Goal: Check status: Check status

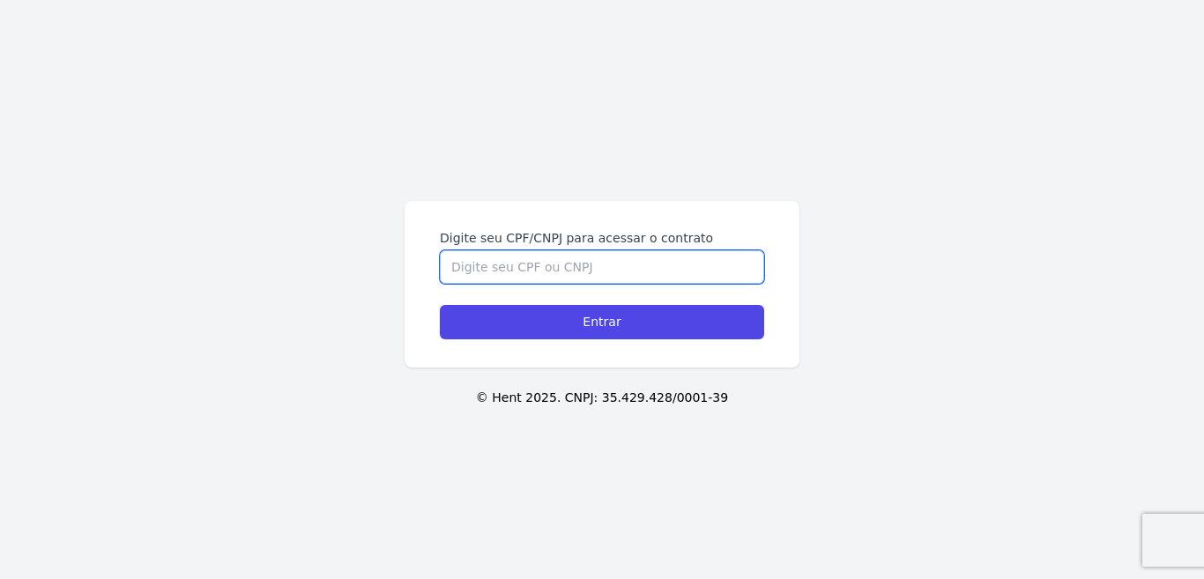
click at [644, 263] on input "Digite seu CPF/CNPJ para acessar o contrato" at bounding box center [602, 266] width 324 height 33
type input "45285291810"
click at [440, 305] on input "Entrar" at bounding box center [602, 322] width 324 height 34
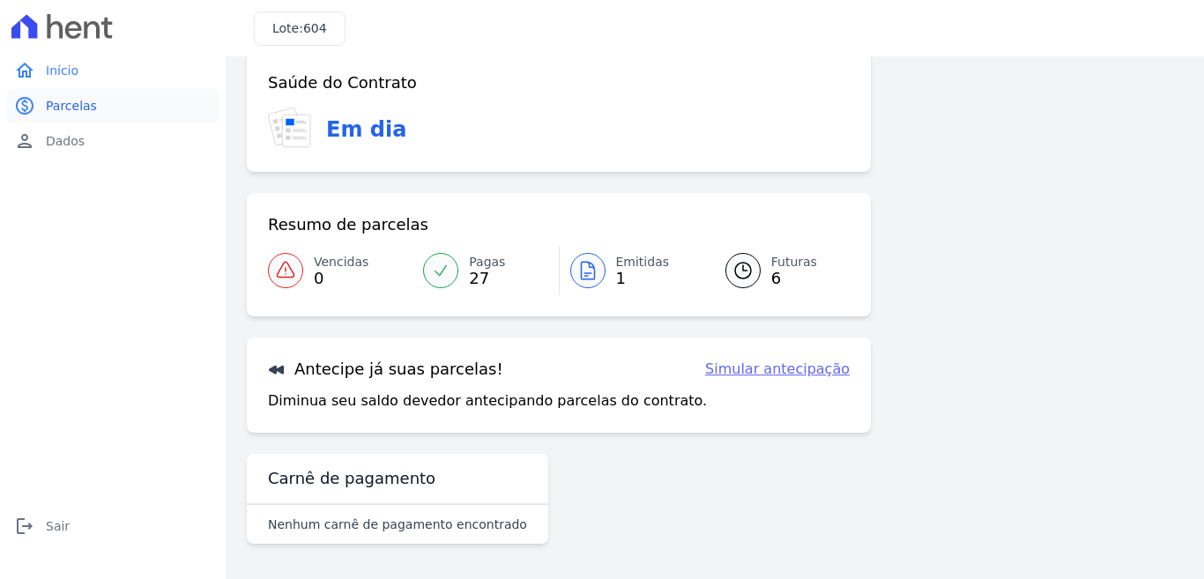
scroll to position [26, 0]
click at [83, 105] on span "Parcelas" at bounding box center [71, 106] width 51 height 18
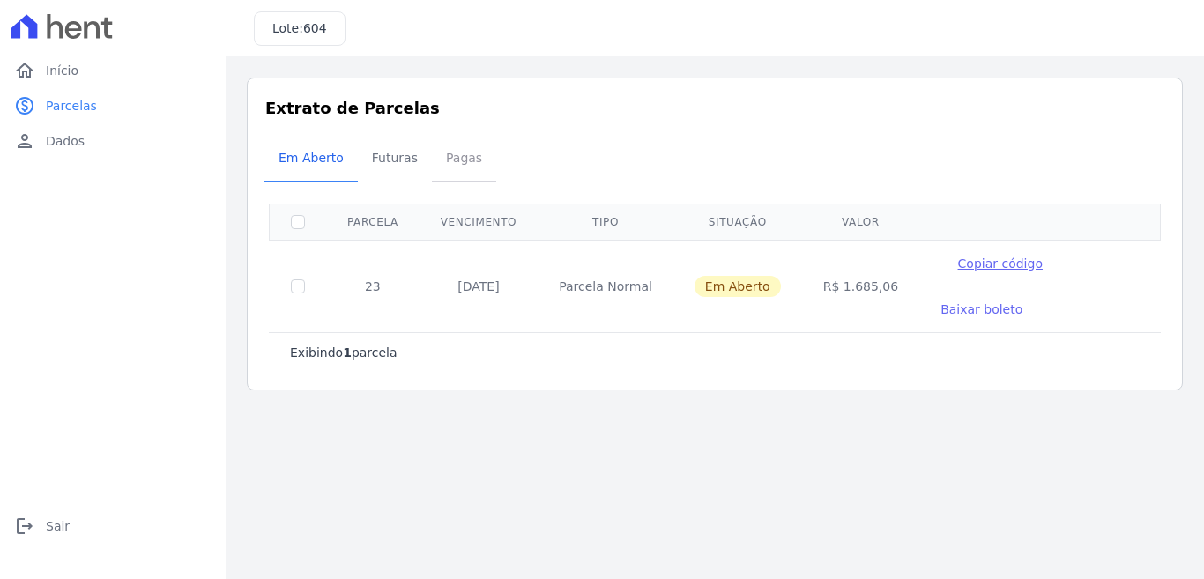
click at [449, 157] on span "Pagas" at bounding box center [463, 157] width 57 height 35
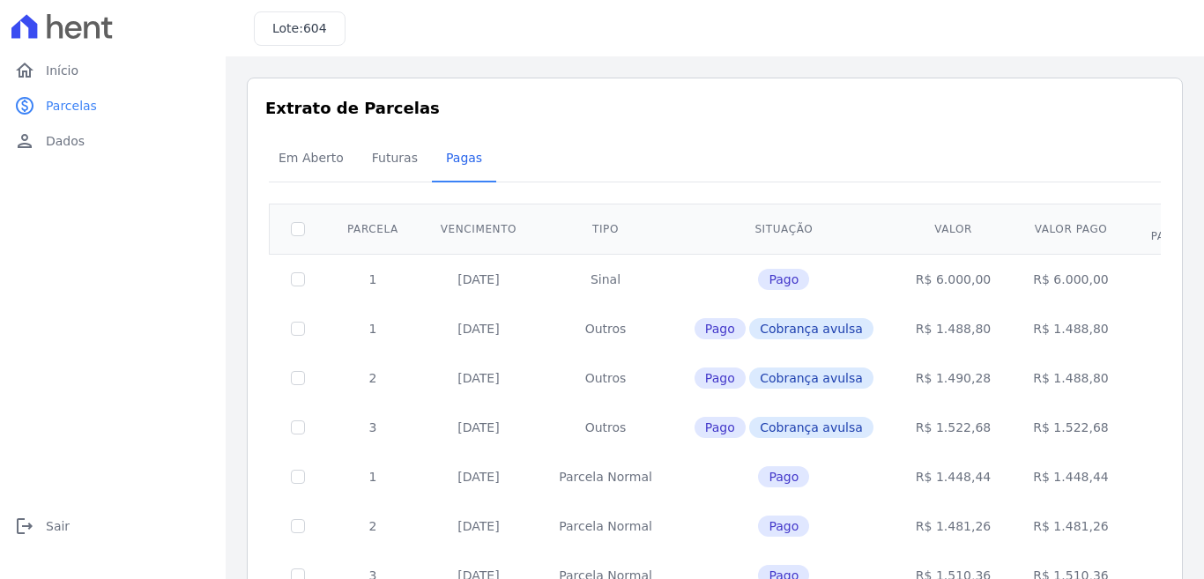
click at [378, 155] on span "Futuras" at bounding box center [394, 157] width 67 height 35
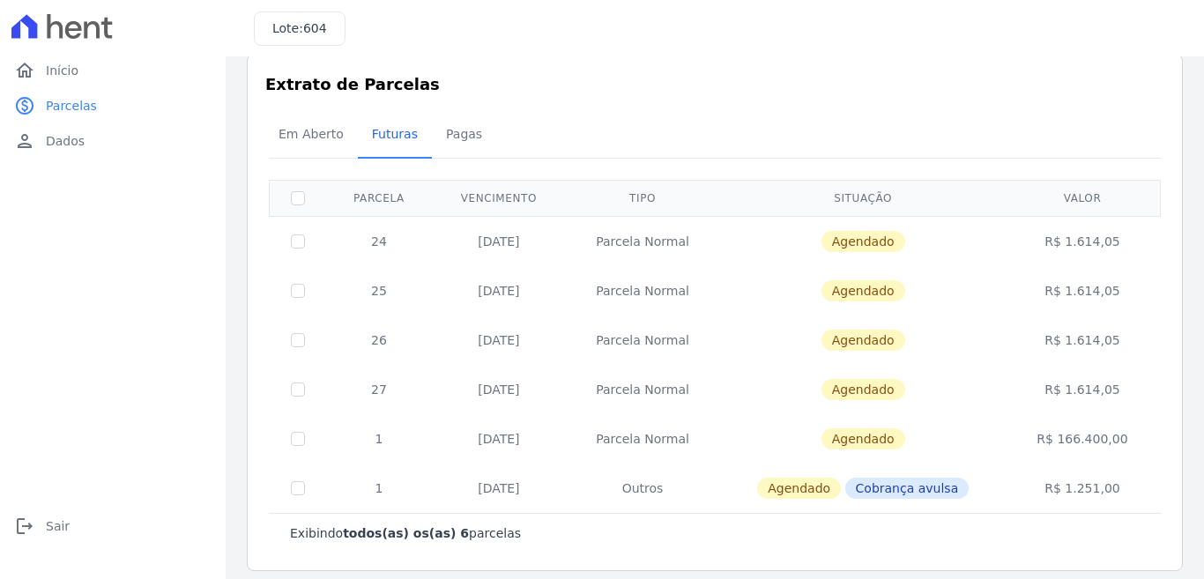
scroll to position [37, 0]
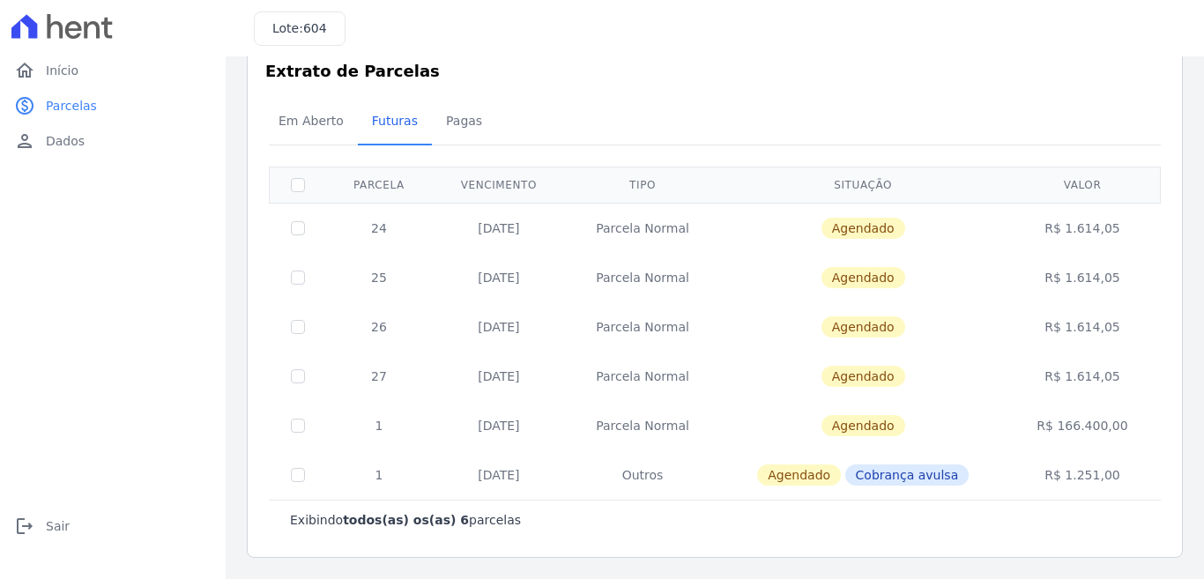
drag, startPoint x: 480, startPoint y: 227, endPoint x: 1141, endPoint y: 390, distance: 680.8
click at [1141, 390] on tbody "24 [DATE] [GEOGRAPHIC_DATA] [GEOGRAPHIC_DATA] R$ 1.614,05 25 [DATE] [GEOGRAPHIC…" at bounding box center [715, 351] width 891 height 297
click at [1136, 393] on td "R$ 1.614,05" at bounding box center [1081, 376] width 151 height 49
drag, startPoint x: 1128, startPoint y: 365, endPoint x: 350, endPoint y: 209, distance: 793.7
click at [350, 209] on tbody "24 [DATE] [GEOGRAPHIC_DATA] [GEOGRAPHIC_DATA] R$ 1.614,05 25 [DATE] [GEOGRAPHIC…" at bounding box center [715, 351] width 891 height 297
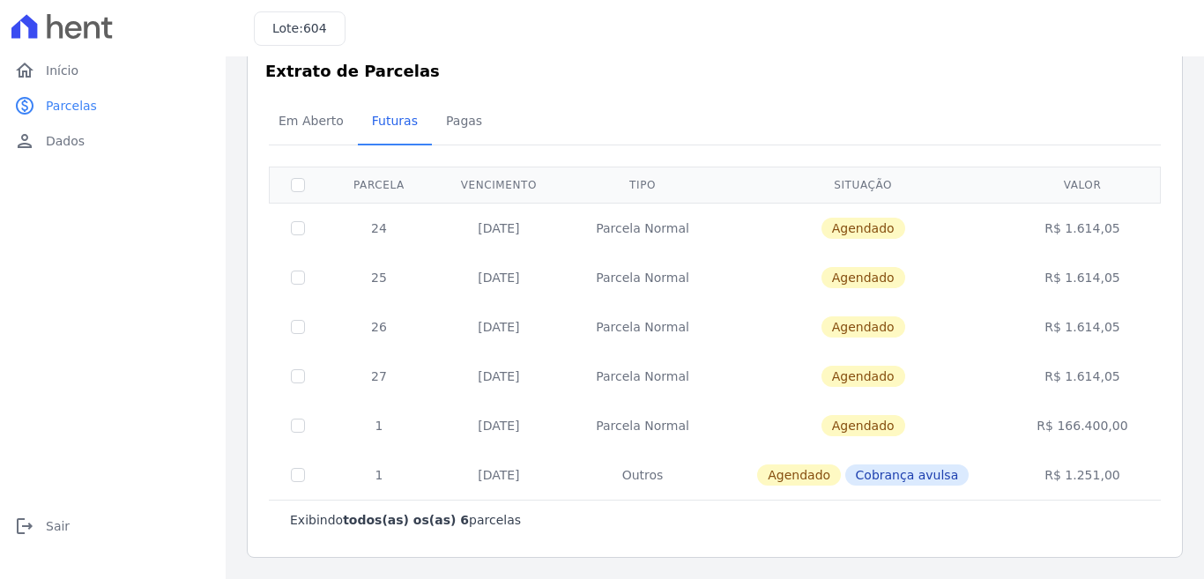
click at [744, 104] on div "Em Aberto Futuras [GEOGRAPHIC_DATA]" at bounding box center [714, 121] width 901 height 43
drag, startPoint x: 1138, startPoint y: 377, endPoint x: 368, endPoint y: 217, distance: 786.8
click at [368, 217] on tbody "24 [DATE] [GEOGRAPHIC_DATA] [GEOGRAPHIC_DATA] R$ 1.614,05 25 [DATE] [GEOGRAPHIC…" at bounding box center [715, 351] width 891 height 297
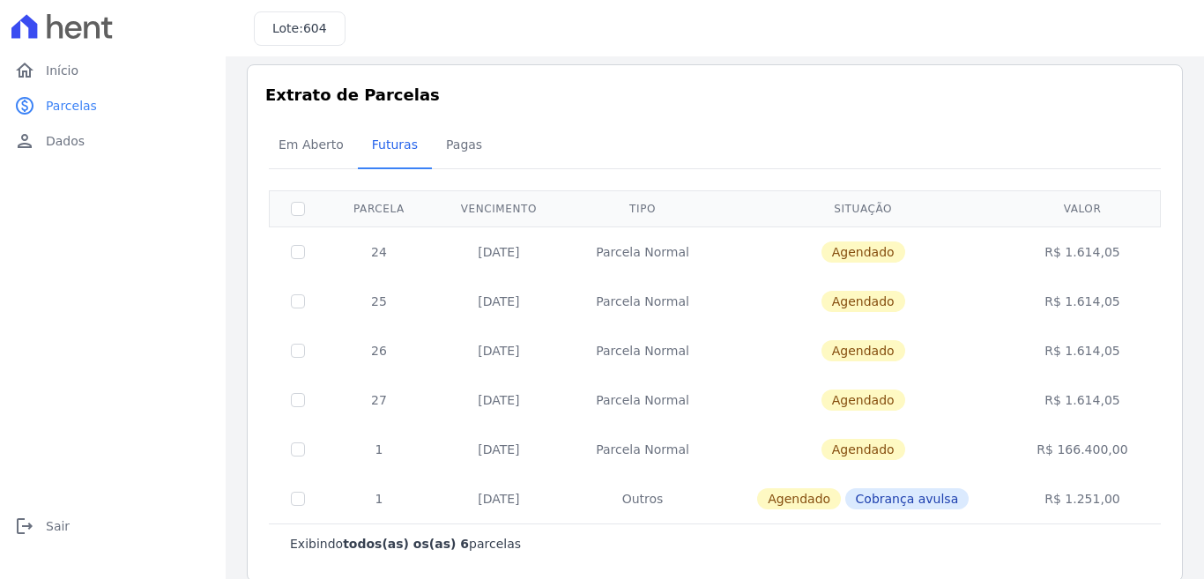
scroll to position [0, 0]
